Goal: Task Accomplishment & Management: Manage account settings

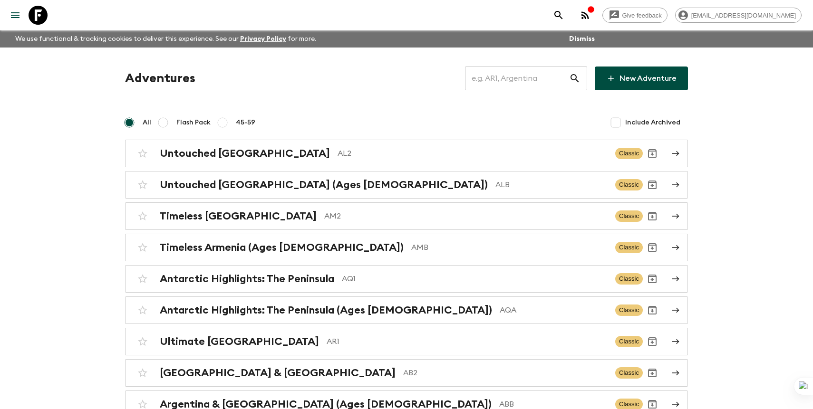
click at [512, 89] on input "text" at bounding box center [517, 78] width 104 height 27
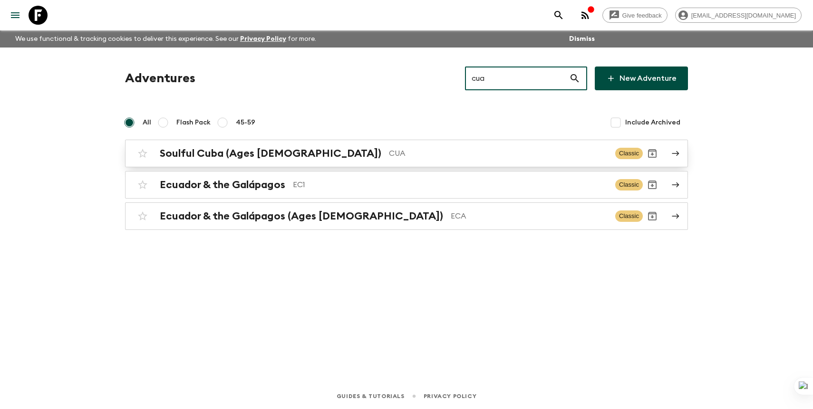
type input "cua"
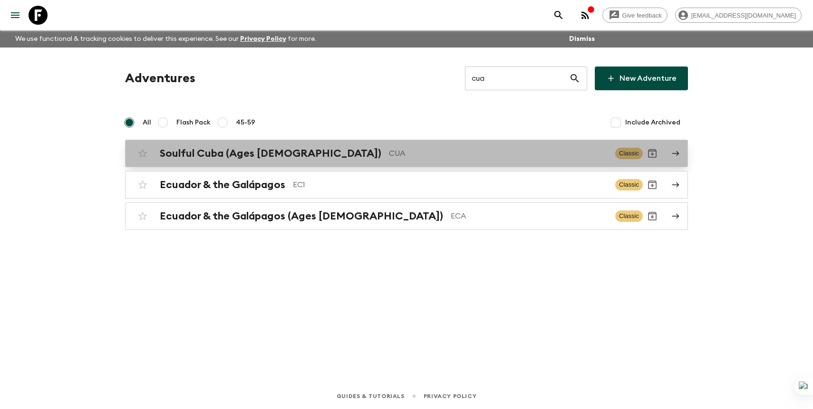
click at [433, 150] on p "CUA" at bounding box center [498, 153] width 219 height 11
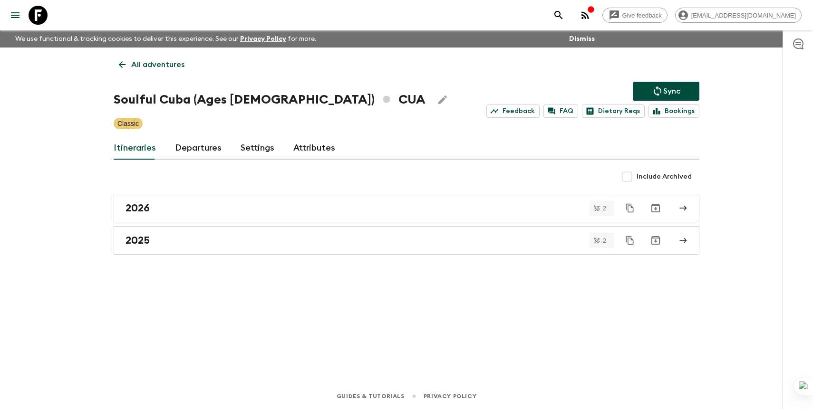
click at [199, 152] on link "Departures" at bounding box center [198, 148] width 47 height 23
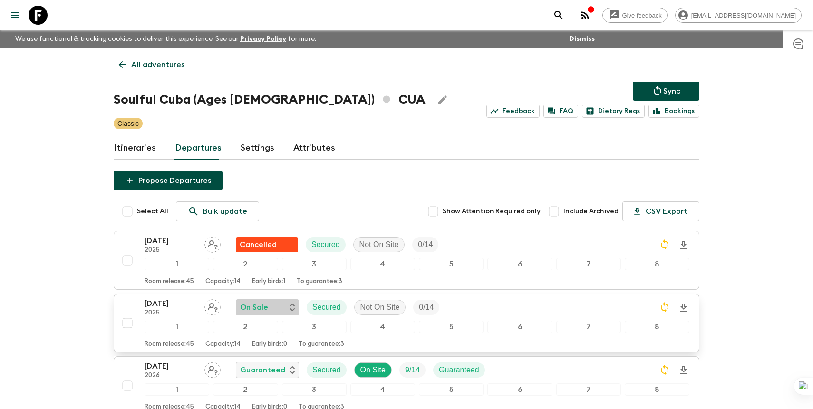
click at [264, 308] on p "On Sale" at bounding box center [254, 307] width 28 height 11
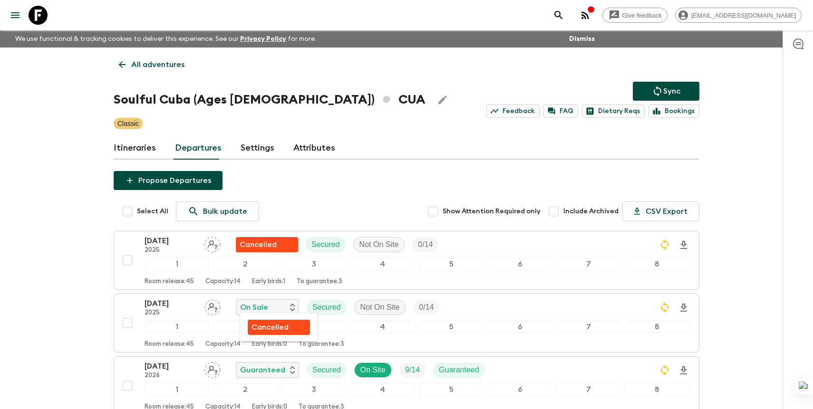
click at [266, 325] on p "Cancelled" at bounding box center [270, 327] width 37 height 11
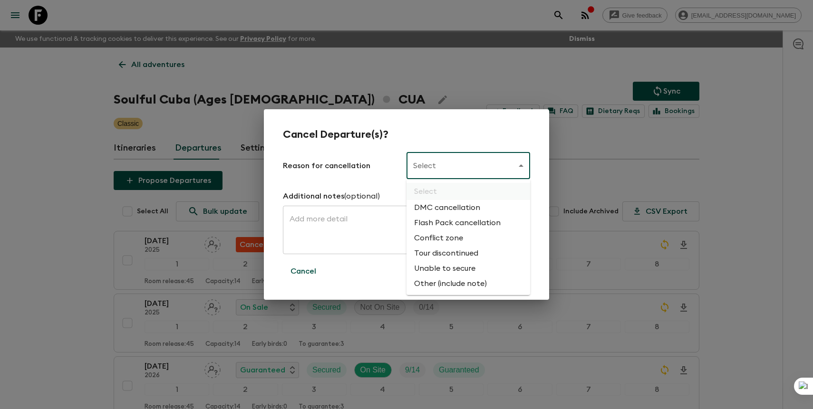
click at [456, 160] on body "Give feedback [PERSON_NAME][EMAIL_ADDRESS][DOMAIN_NAME] We use functional & tra…" at bounding box center [406, 282] width 813 height 565
click at [443, 220] on li "Flash Pack cancellation" at bounding box center [469, 222] width 124 height 15
type input "FLASHPACK_CANCELLATION"
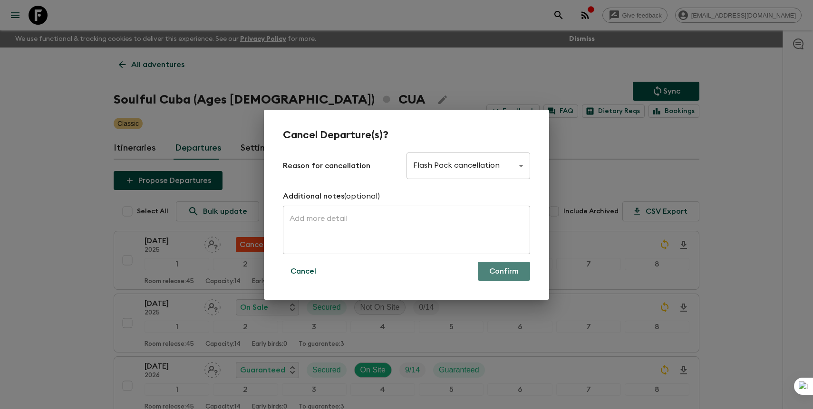
click at [502, 279] on button "Confirm" at bounding box center [504, 271] width 52 height 19
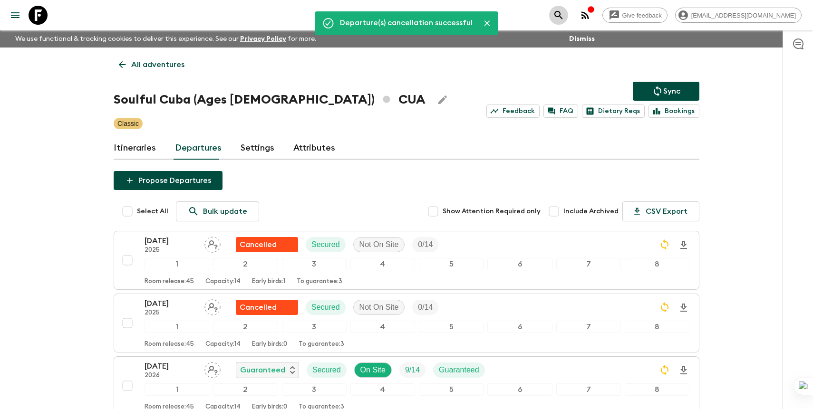
click at [564, 18] on icon "search adventures" at bounding box center [558, 15] width 11 height 11
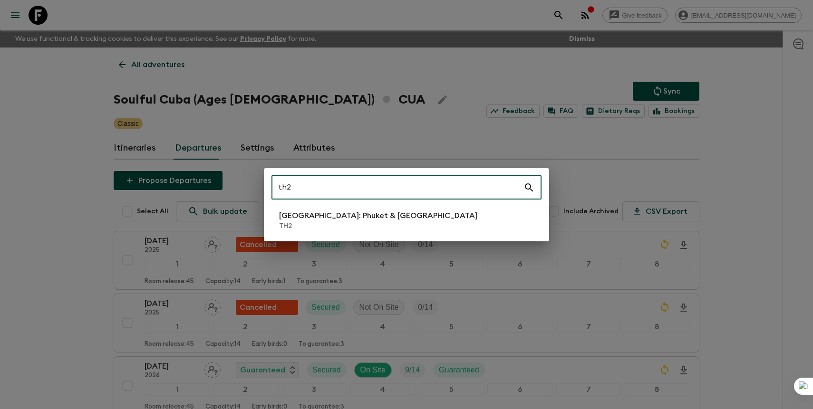
type input "th2"
click at [379, 222] on p "TH2" at bounding box center [378, 227] width 198 height 10
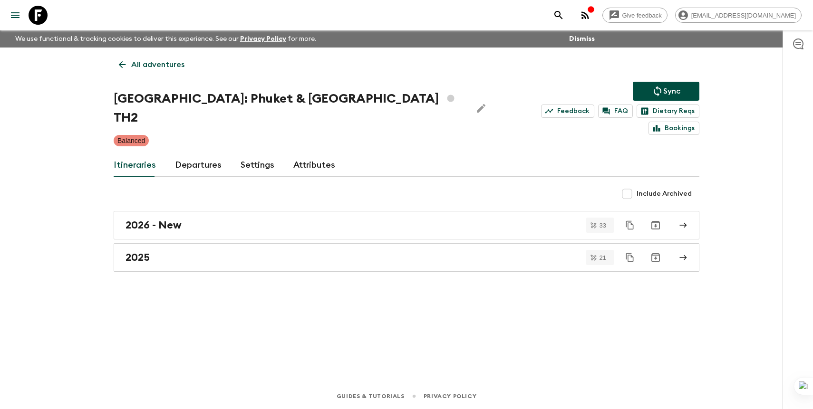
click at [206, 136] on div "All adventures [GEOGRAPHIC_DATA]: Phuket & Andaman Coast TH2 Sync Feedback FAQ …" at bounding box center [406, 203] width 609 height 310
click at [200, 154] on link "Departures" at bounding box center [198, 165] width 47 height 23
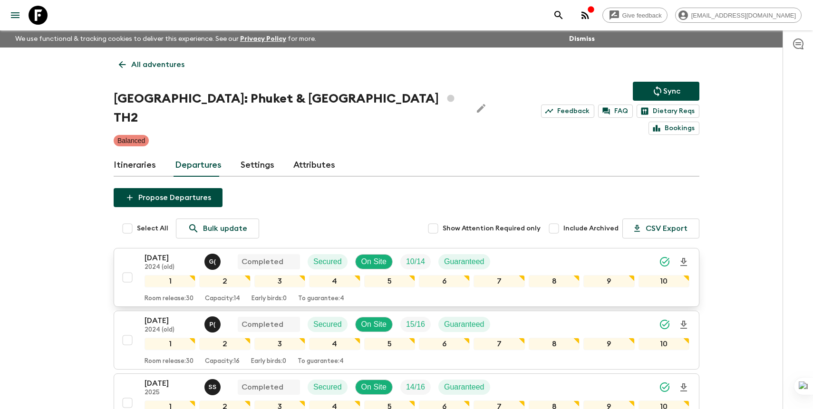
scroll to position [1103, 0]
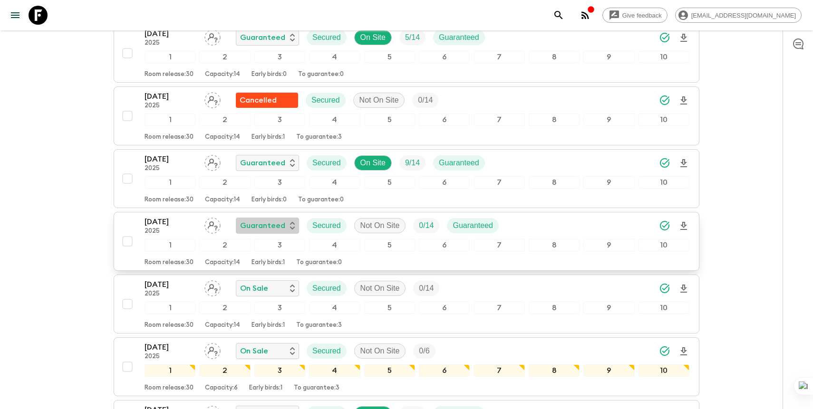
click at [286, 220] on div "Guaranteed" at bounding box center [267, 225] width 55 height 11
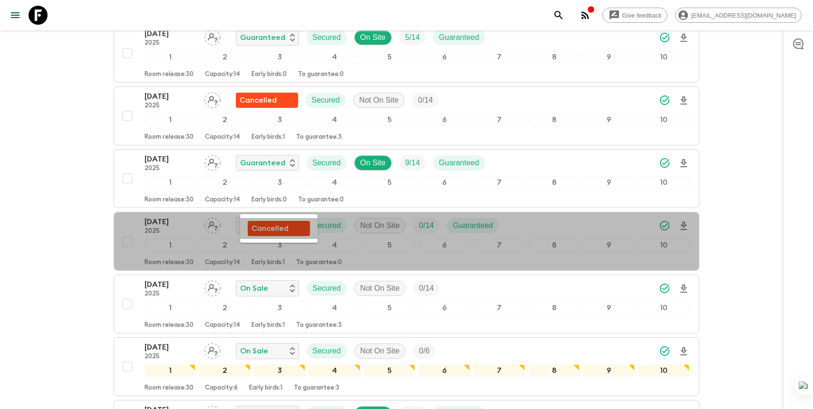
click at [277, 227] on p "Cancelled" at bounding box center [270, 228] width 37 height 11
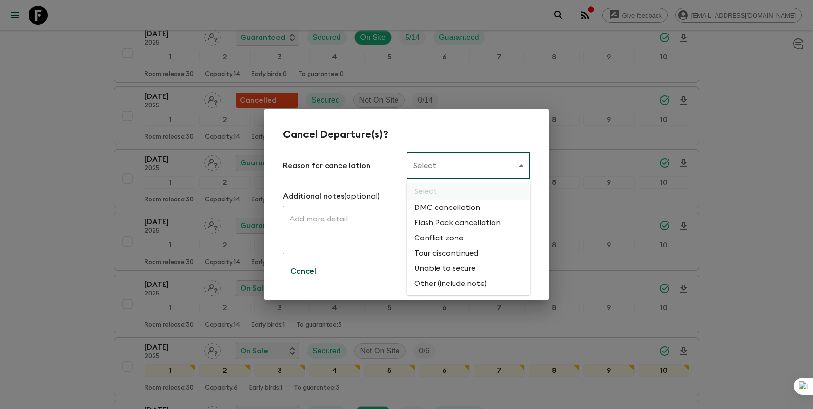
click at [450, 223] on li "Flash Pack cancellation" at bounding box center [469, 222] width 124 height 15
type input "FLASHPACK_CANCELLATION"
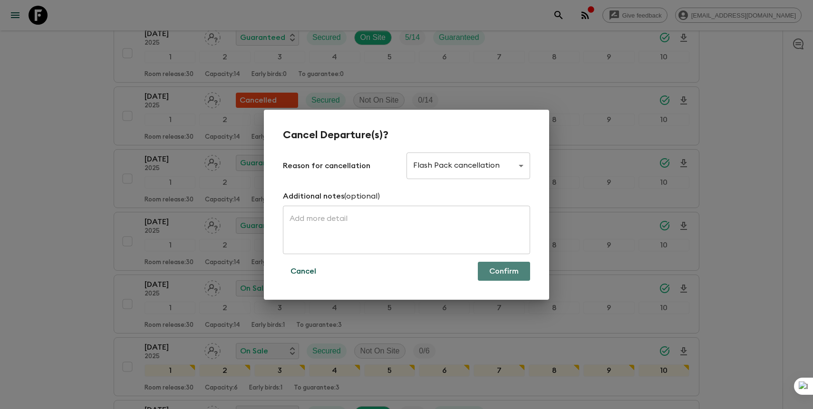
click at [498, 270] on button "Confirm" at bounding box center [504, 271] width 52 height 19
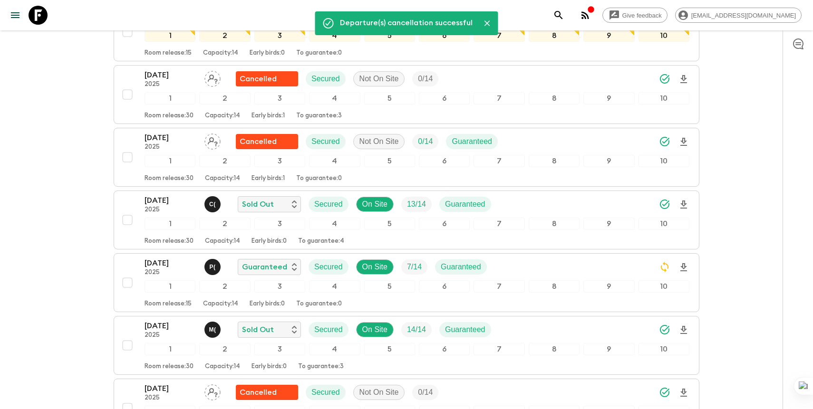
scroll to position [451, 0]
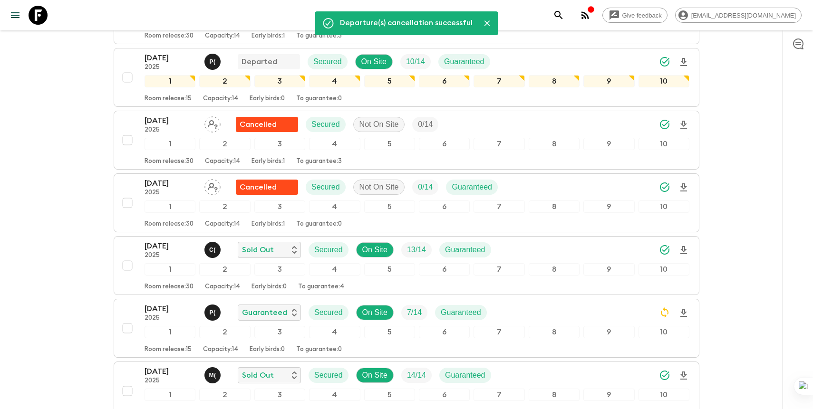
click at [562, 17] on icon "search adventures" at bounding box center [558, 15] width 8 height 8
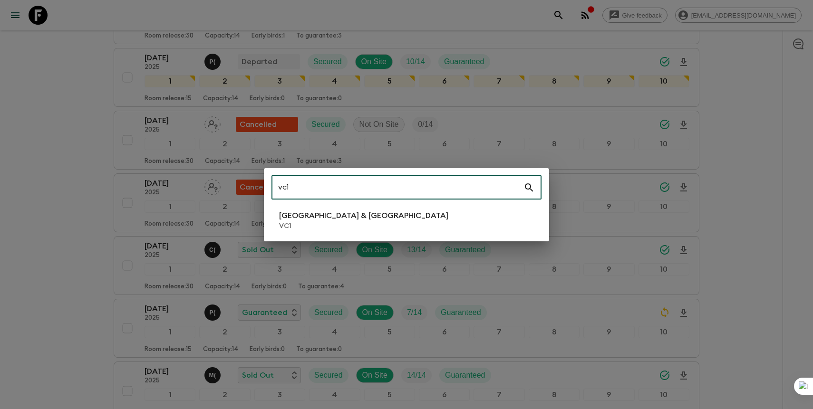
type input "vc1"
click at [433, 222] on li "Vietnam & Cambodia VC1" at bounding box center [406, 220] width 270 height 27
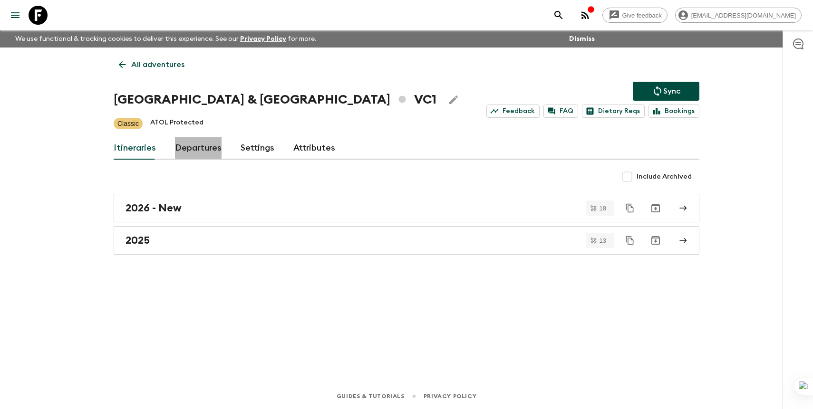
click at [189, 150] on link "Departures" at bounding box center [198, 148] width 47 height 23
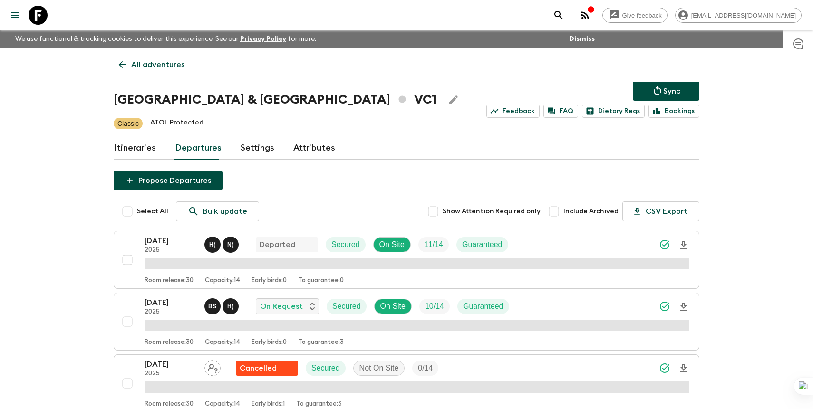
scroll to position [469, 0]
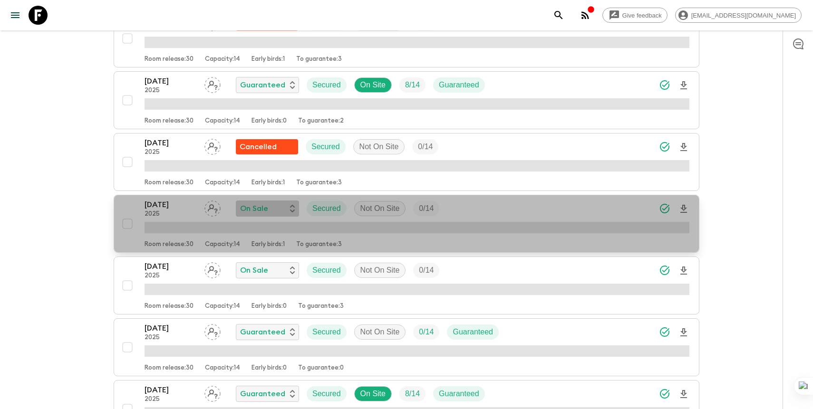
click at [271, 206] on div "On Sale" at bounding box center [267, 208] width 55 height 11
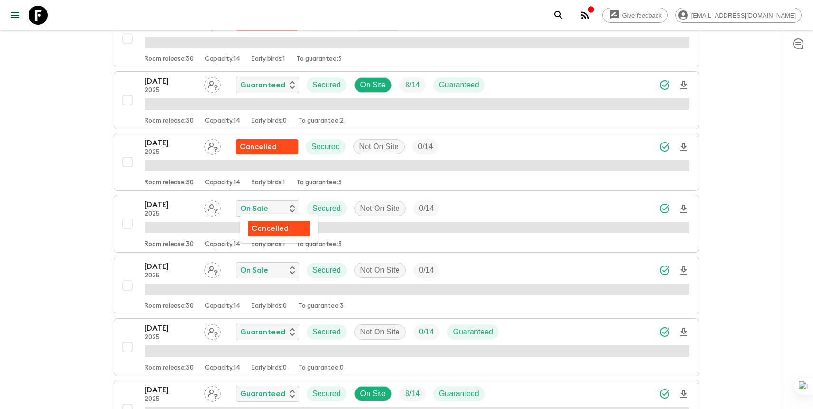
click at [272, 231] on p "Cancelled" at bounding box center [270, 228] width 37 height 11
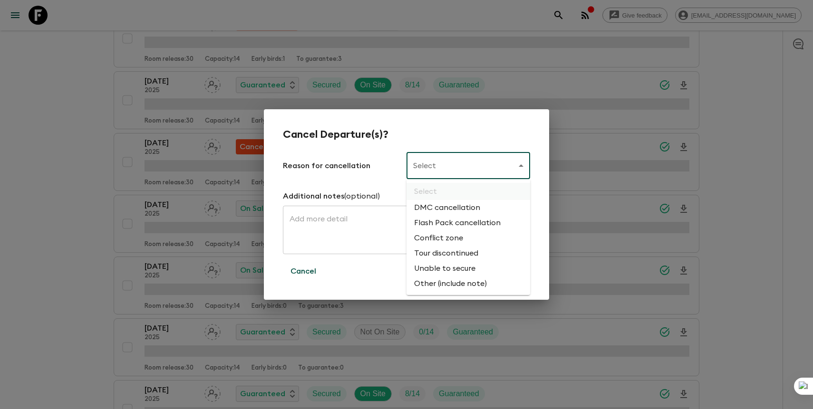
click at [450, 220] on li "Flash Pack cancellation" at bounding box center [469, 222] width 124 height 15
type input "FLASHPACK_CANCELLATION"
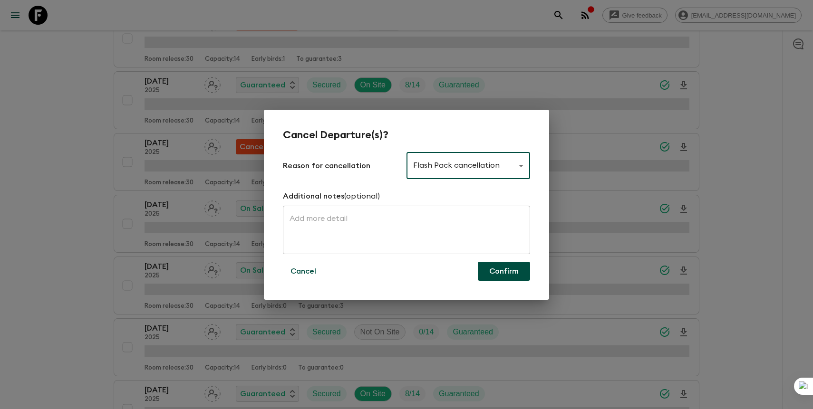
click at [506, 273] on button "Confirm" at bounding box center [504, 271] width 52 height 19
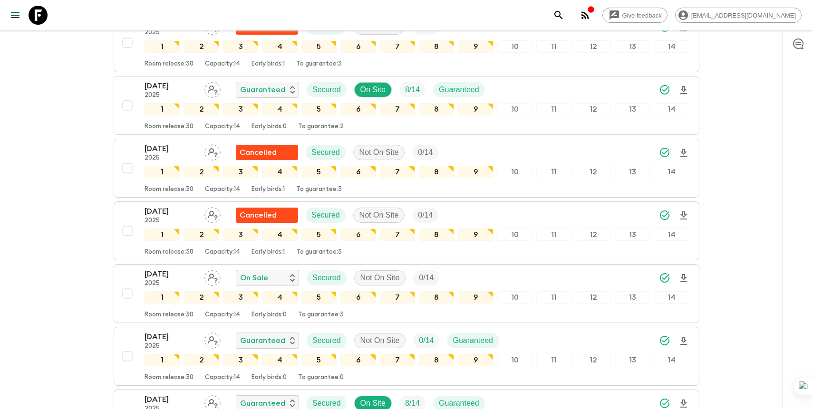
scroll to position [475, 0]
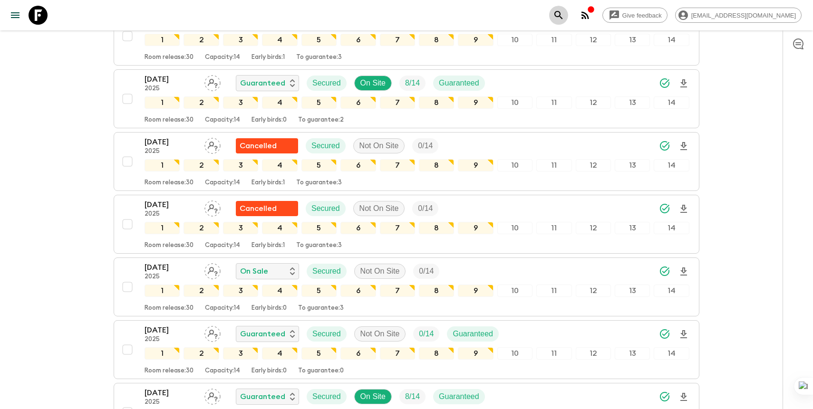
click at [564, 15] on icon "search adventures" at bounding box center [558, 15] width 11 height 11
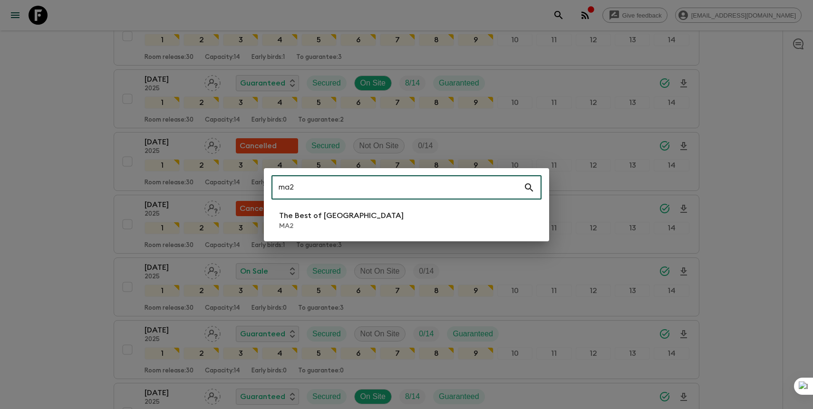
type input "ma2"
click at [336, 226] on p "MA2" at bounding box center [341, 227] width 125 height 10
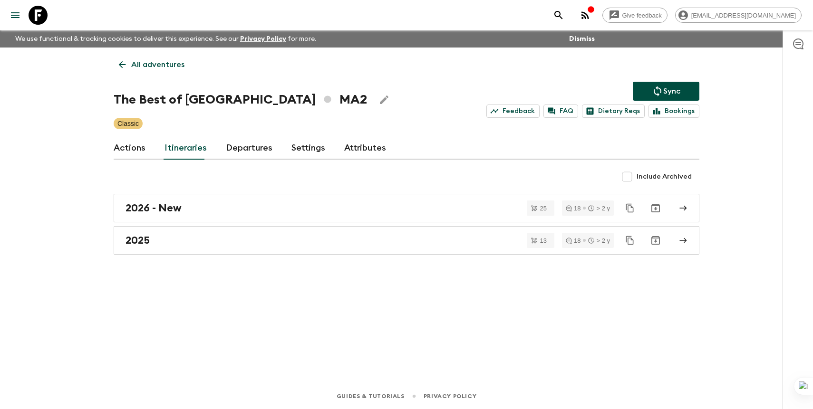
click at [247, 149] on link "Departures" at bounding box center [249, 148] width 47 height 23
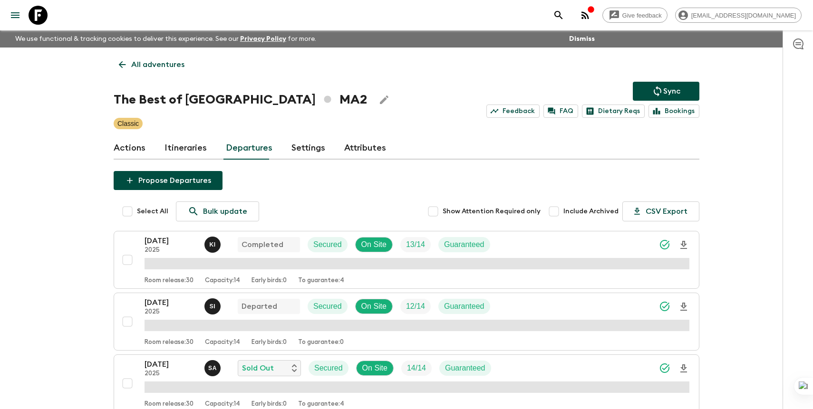
scroll to position [592, 0]
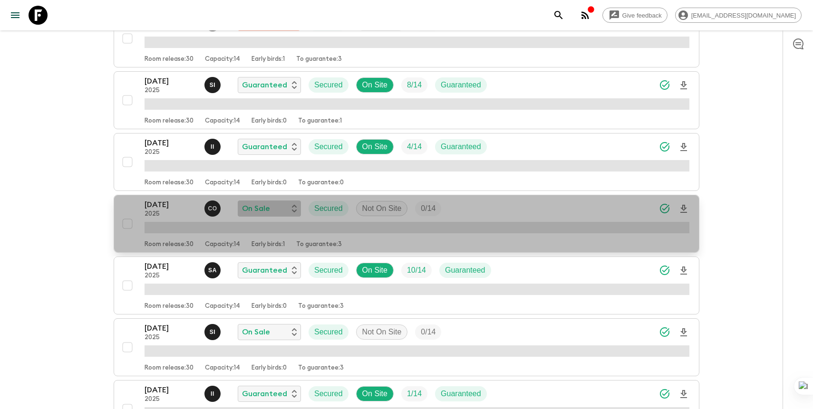
click at [286, 203] on div "On Sale" at bounding box center [269, 208] width 55 height 11
click at [277, 229] on p "Cancelled" at bounding box center [271, 228] width 37 height 11
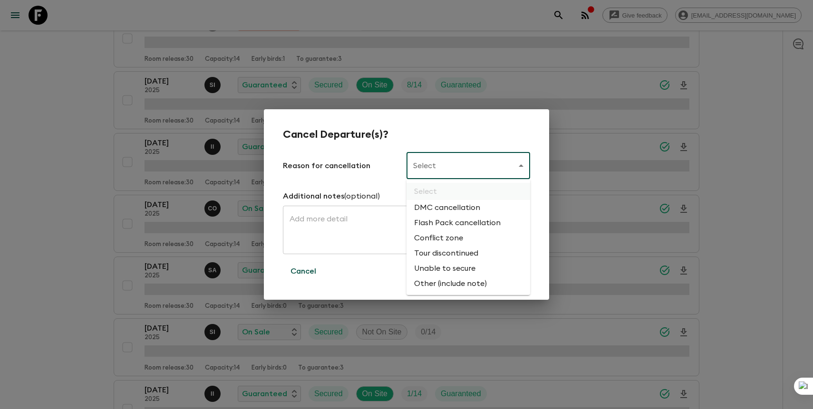
click at [448, 225] on li "Flash Pack cancellation" at bounding box center [469, 222] width 124 height 15
type input "FLASHPACK_CANCELLATION"
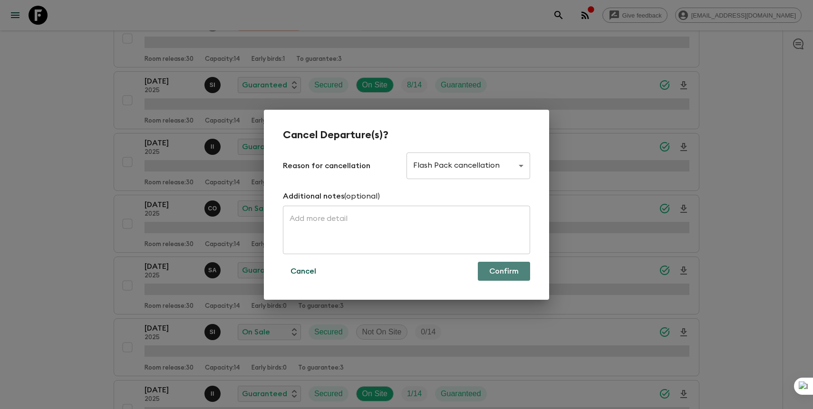
click at [503, 274] on button "Confirm" at bounding box center [504, 271] width 52 height 19
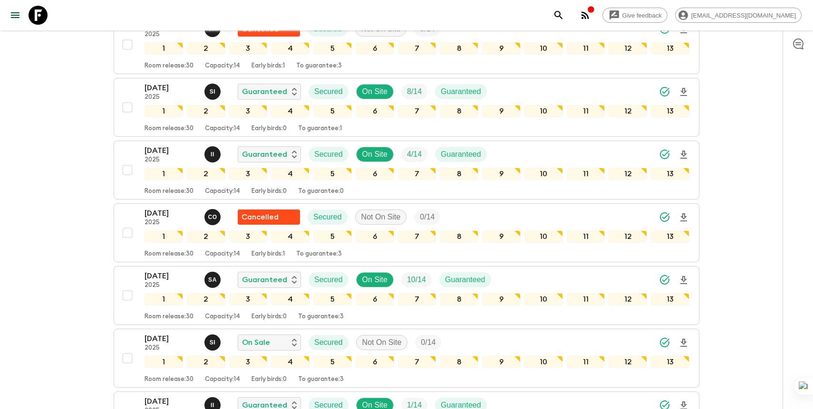
scroll to position [601, 0]
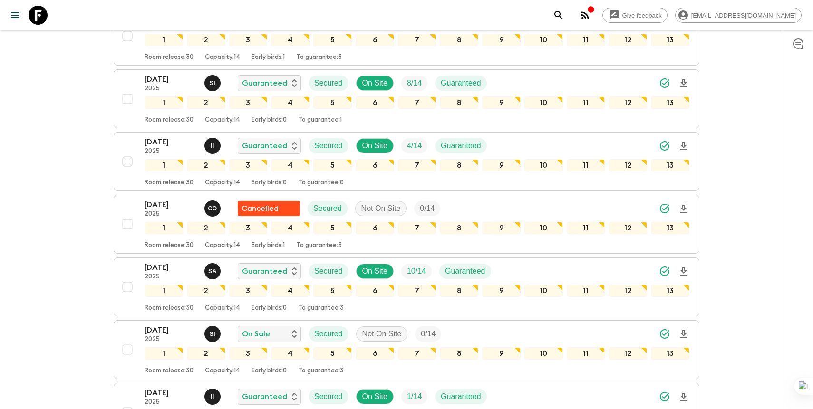
click at [564, 19] on icon "search adventures" at bounding box center [558, 15] width 11 height 11
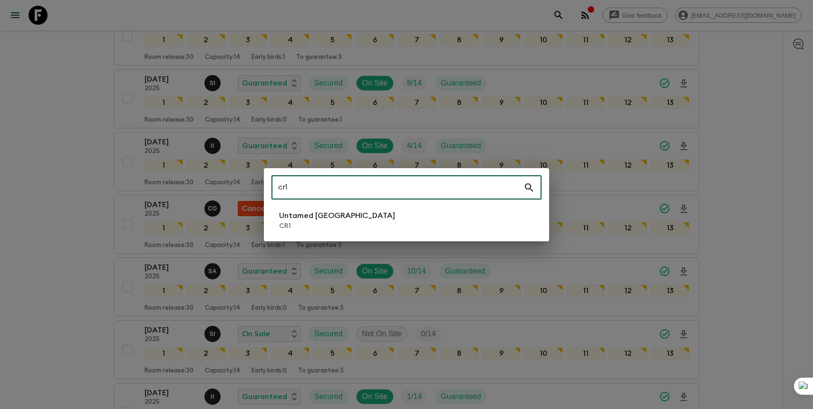
type input "cr1"
click at [357, 212] on li "Untamed [GEOGRAPHIC_DATA] CR1" at bounding box center [406, 220] width 270 height 27
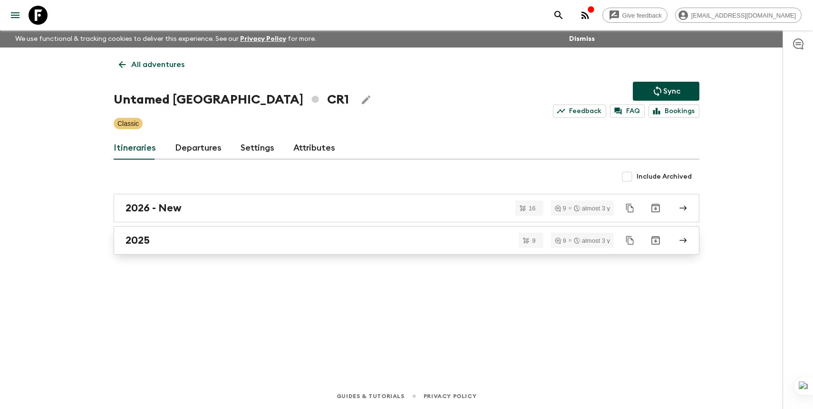
click at [234, 242] on div "2025" at bounding box center [398, 240] width 544 height 12
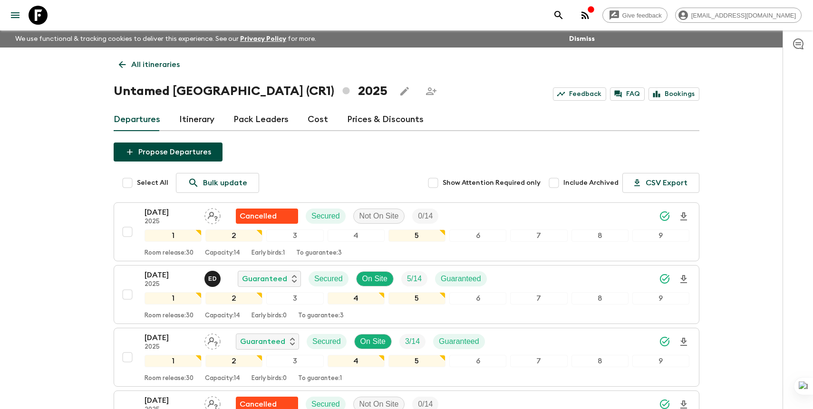
scroll to position [321, 0]
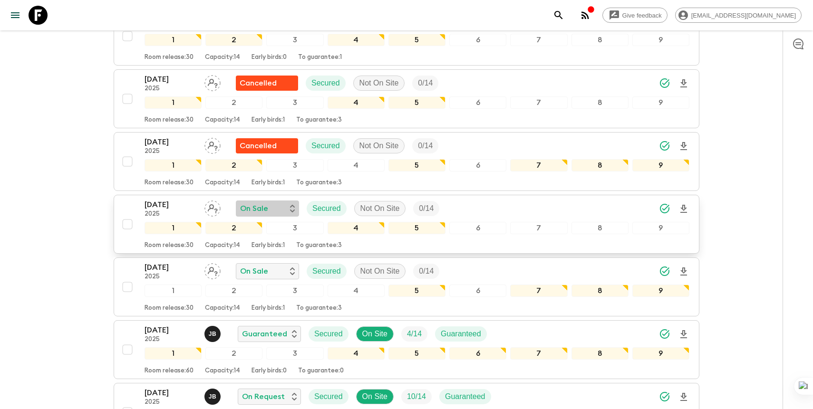
click at [284, 203] on div "On Sale" at bounding box center [267, 208] width 55 height 11
click at [277, 234] on div "Cancelled" at bounding box center [279, 228] width 62 height 15
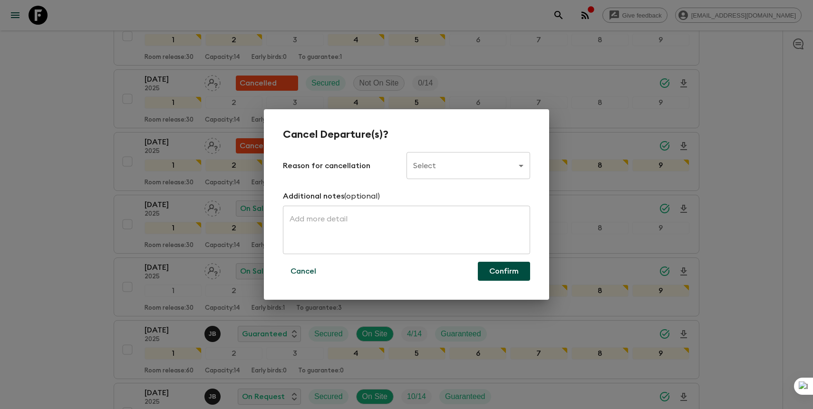
click at [475, 169] on body "Give feedback [PERSON_NAME][EMAIL_ADDRESS][DOMAIN_NAME] We use functional & tra…" at bounding box center [406, 104] width 813 height 850
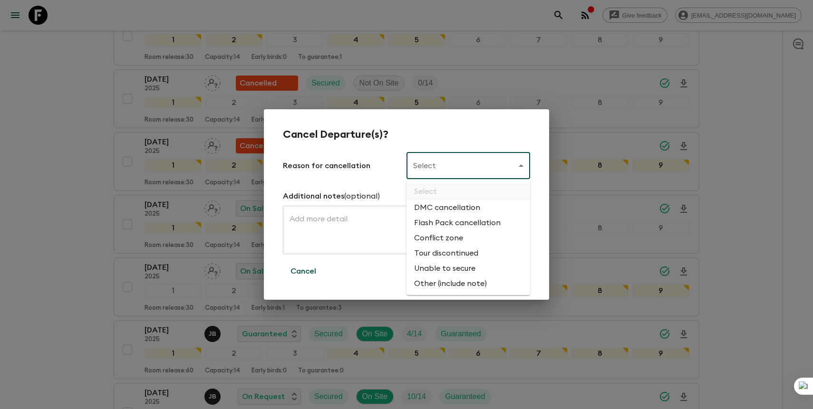
click at [468, 227] on li "Flash Pack cancellation" at bounding box center [469, 222] width 124 height 15
type input "FLASHPACK_CANCELLATION"
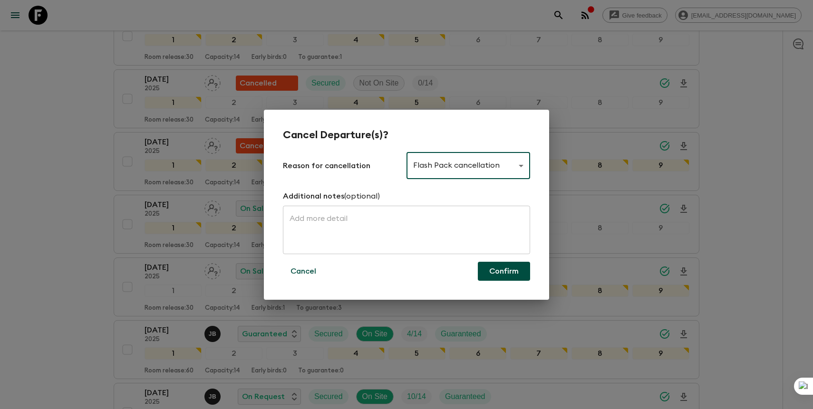
click at [493, 270] on button "Confirm" at bounding box center [504, 271] width 52 height 19
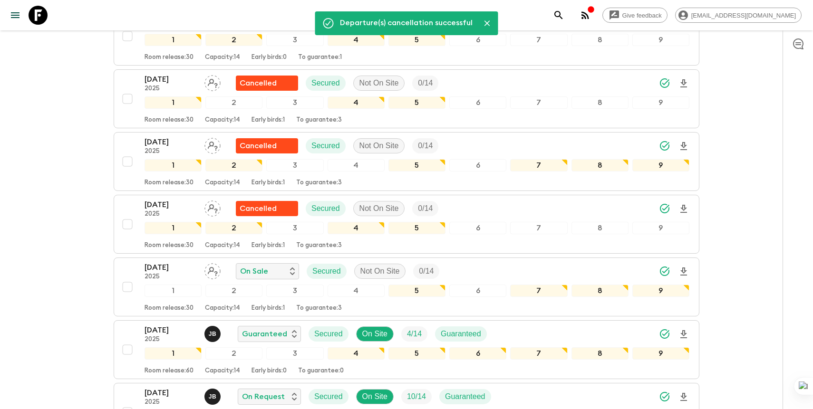
click at [562, 15] on icon "search adventures" at bounding box center [558, 15] width 8 height 8
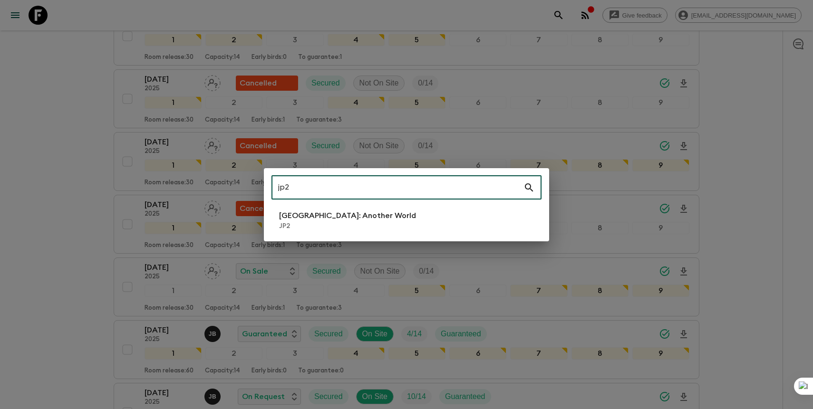
type input "jp2"
click at [434, 223] on li "[GEOGRAPHIC_DATA]: Another World JP2" at bounding box center [406, 220] width 270 height 27
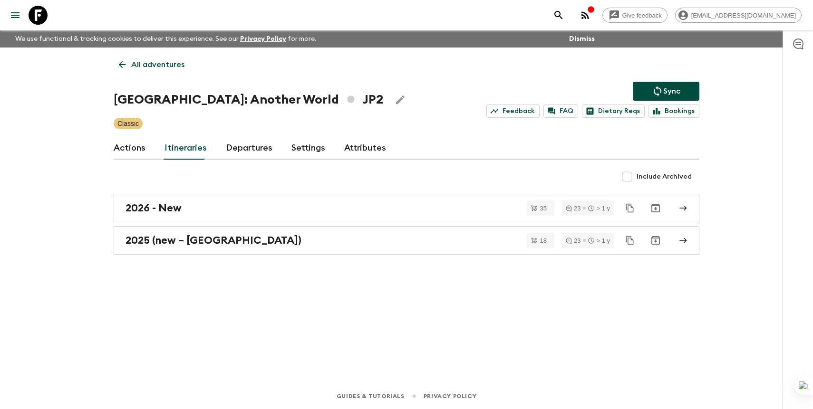
click at [254, 152] on link "Departures" at bounding box center [249, 148] width 47 height 23
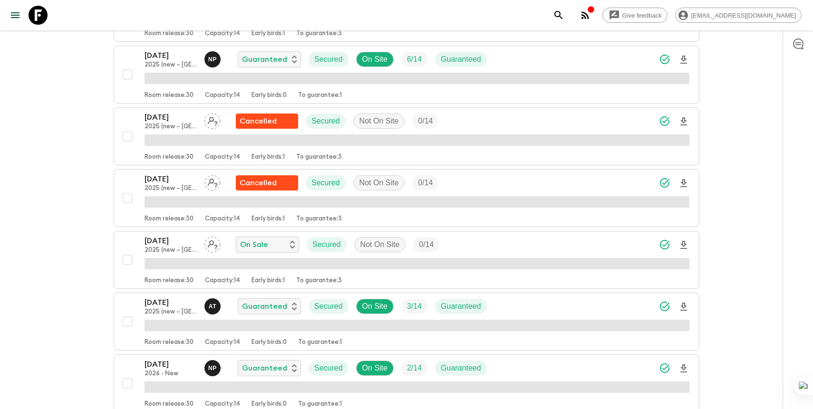
scroll to position [991, 0]
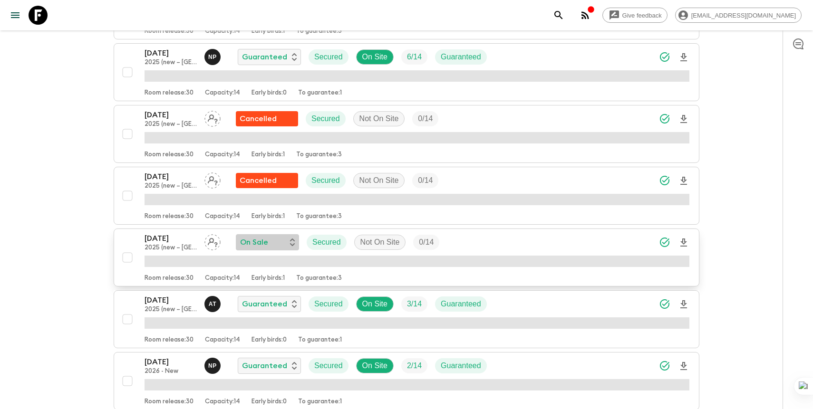
click at [258, 245] on p "On Sale" at bounding box center [254, 242] width 28 height 11
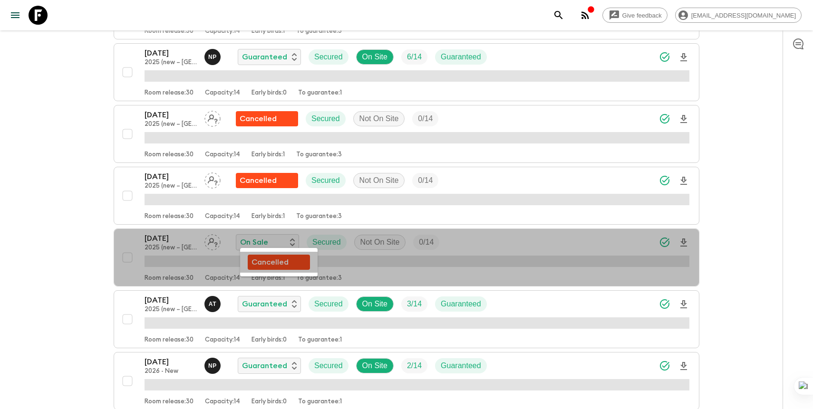
click at [268, 266] on p "Cancelled" at bounding box center [270, 262] width 37 height 11
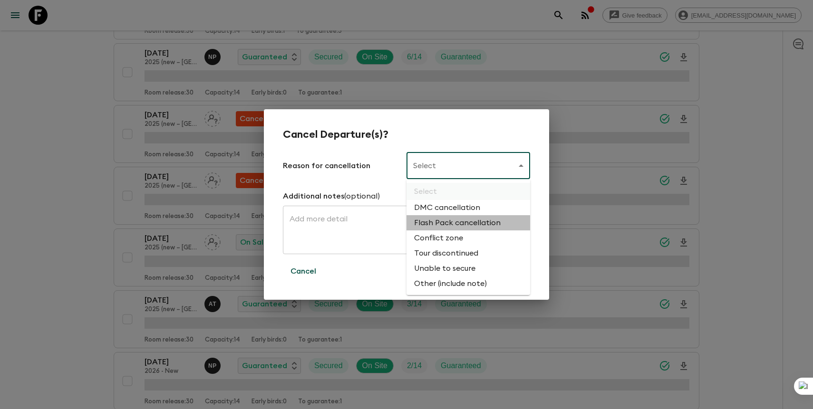
click at [460, 225] on li "Flash Pack cancellation" at bounding box center [469, 222] width 124 height 15
type input "FLASHPACK_CANCELLATION"
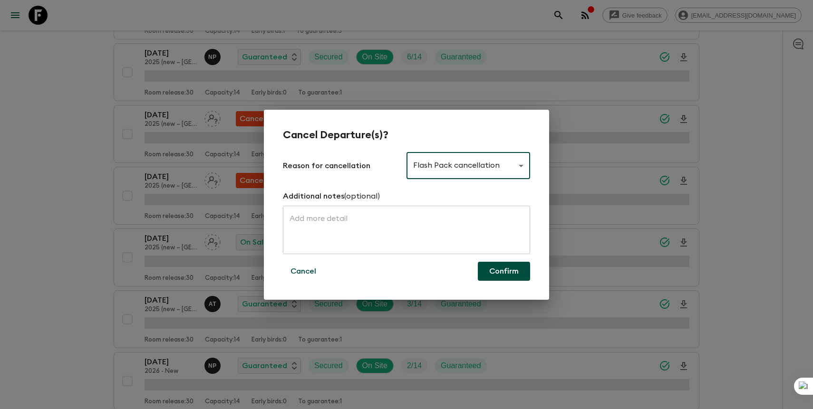
click at [500, 271] on button "Confirm" at bounding box center [504, 271] width 52 height 19
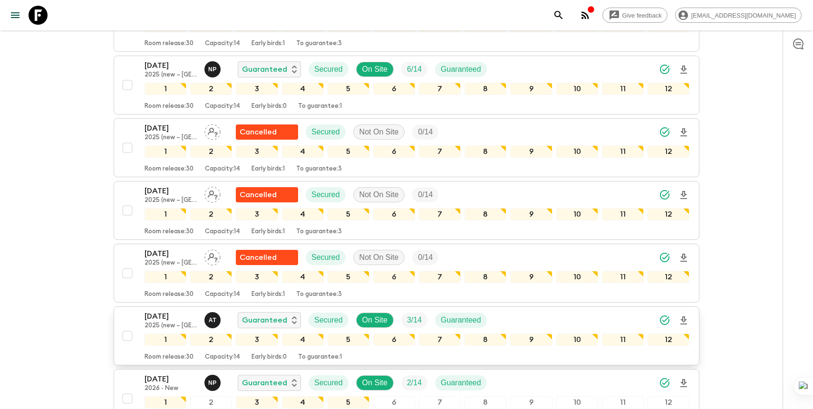
scroll to position [1003, 0]
